Goal: Information Seeking & Learning: Learn about a topic

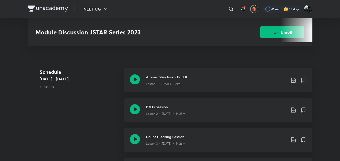
scroll to position [195, 0]
click at [130, 70] on div "Atomic Structure - Part II Lesson 1 • Nov 22 • 21m" at bounding box center [218, 80] width 188 height 24
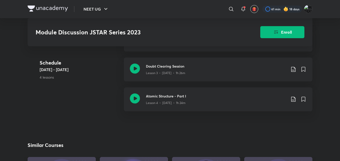
scroll to position [275, 0]
